Goal: Task Accomplishment & Management: Use online tool/utility

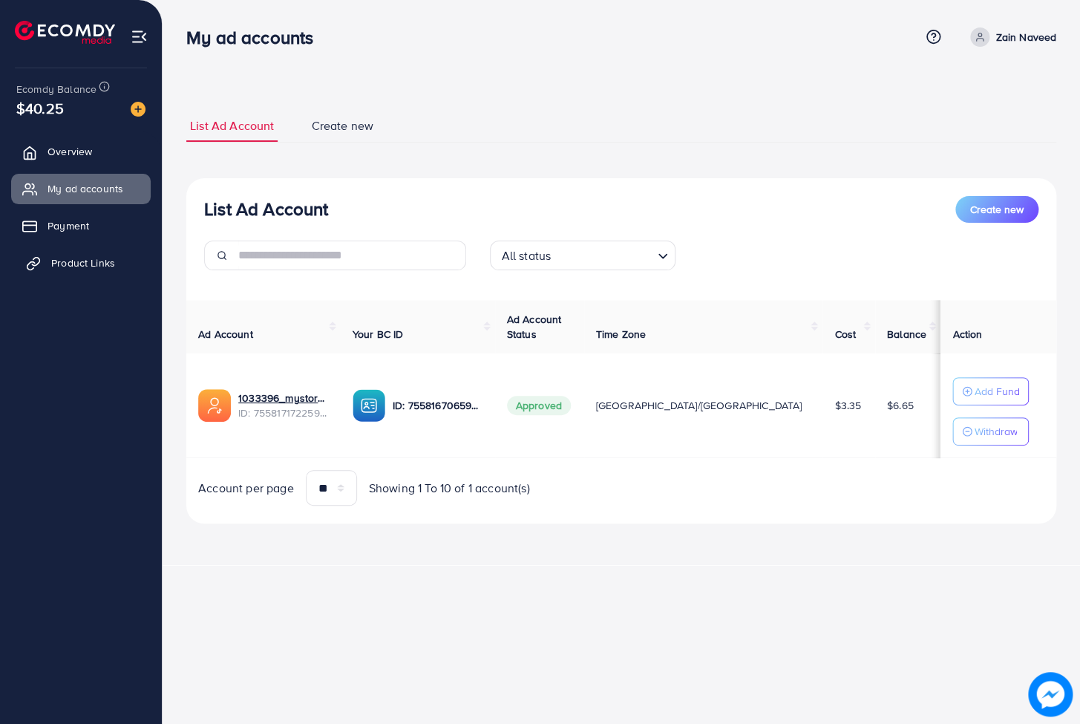
click at [65, 263] on span "Product Links" at bounding box center [83, 262] width 64 height 15
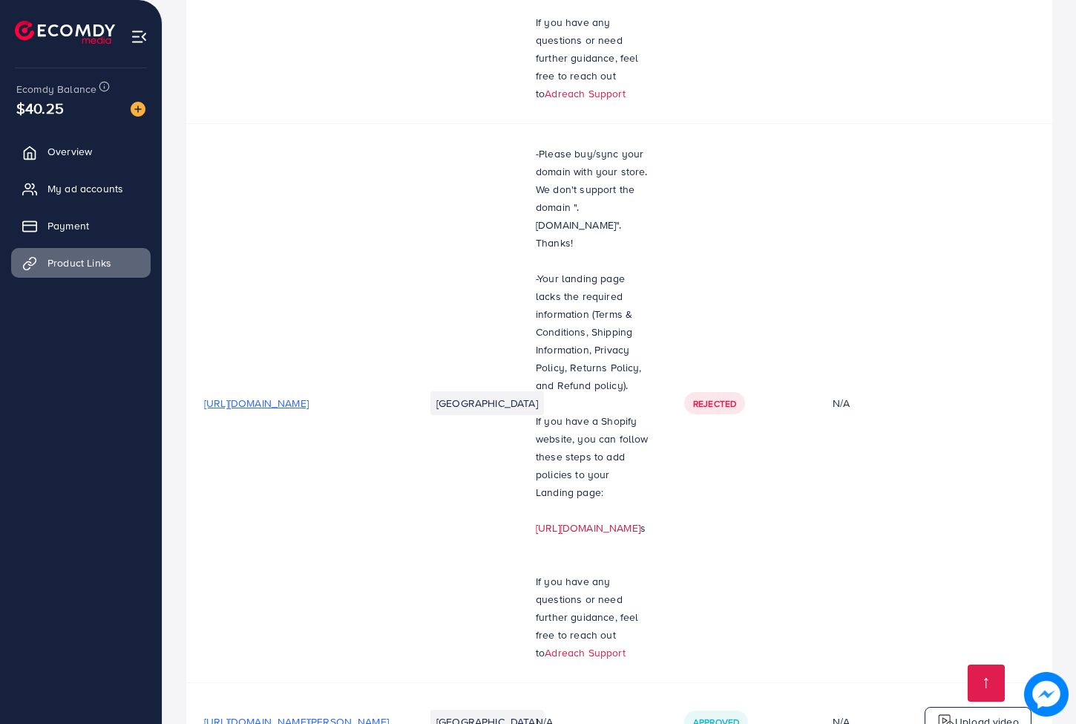
scroll to position [692, 0]
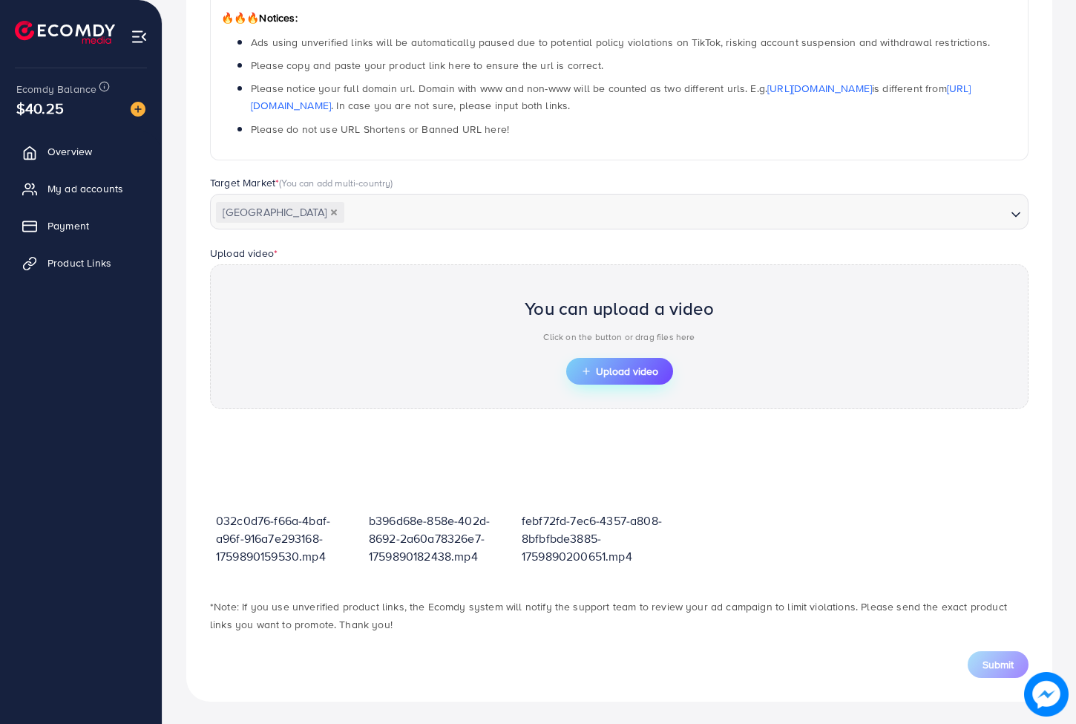
click at [620, 376] on span "Upload video" at bounding box center [619, 371] width 77 height 10
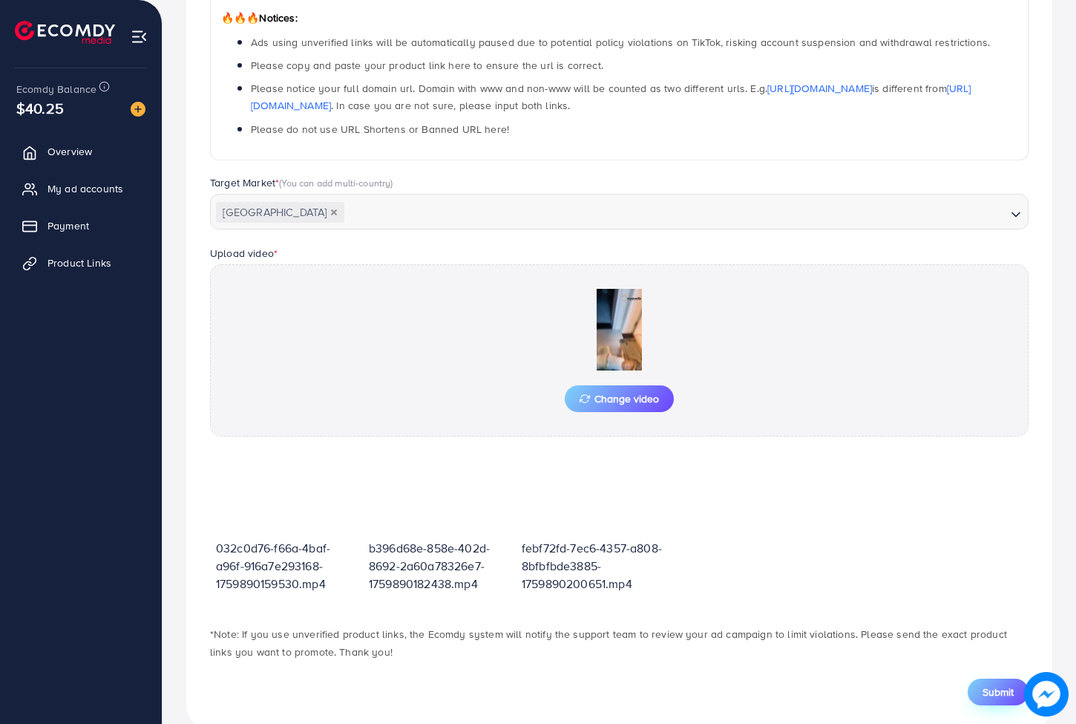
click at [885, 689] on span "Submit" at bounding box center [998, 691] width 31 height 15
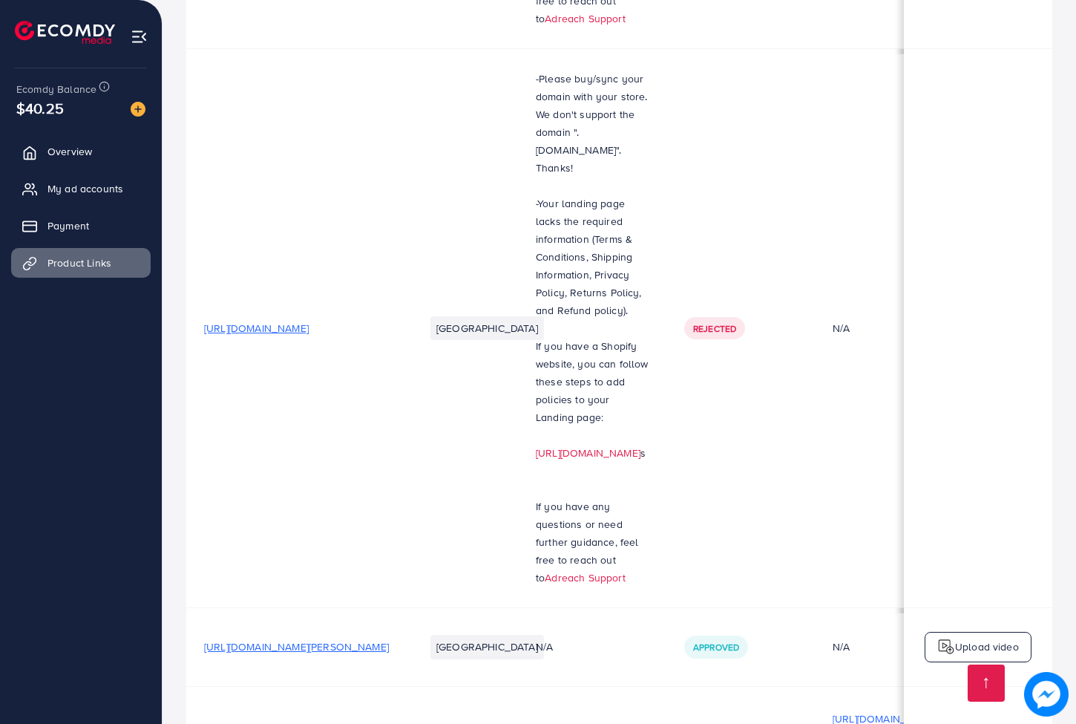
scroll to position [727, 0]
